Goal: Navigation & Orientation: Understand site structure

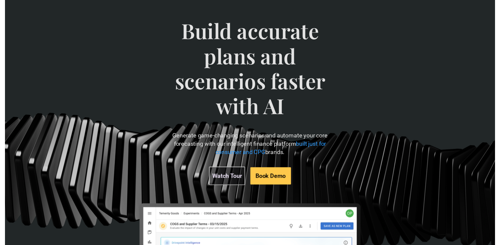
scroll to position [34, 0]
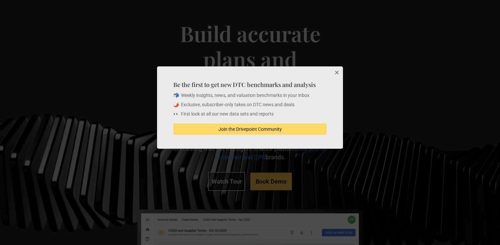
click at [336, 72] on button "Close" at bounding box center [335, 72] width 13 height 13
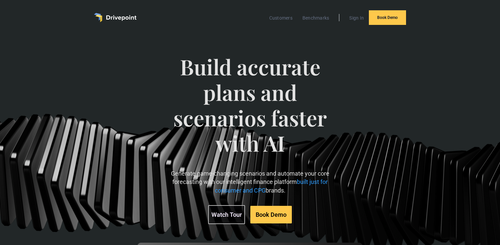
drag, startPoint x: 149, startPoint y: 3601, endPoint x: 487, endPoint y: 3607, distance: 337.5
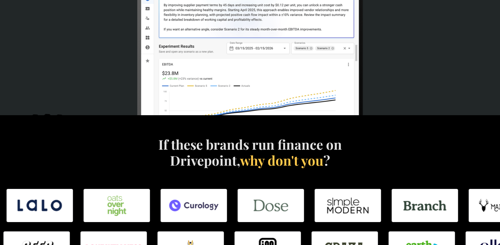
scroll to position [233, 0]
